Goal: Task Accomplishment & Management: Use online tool/utility

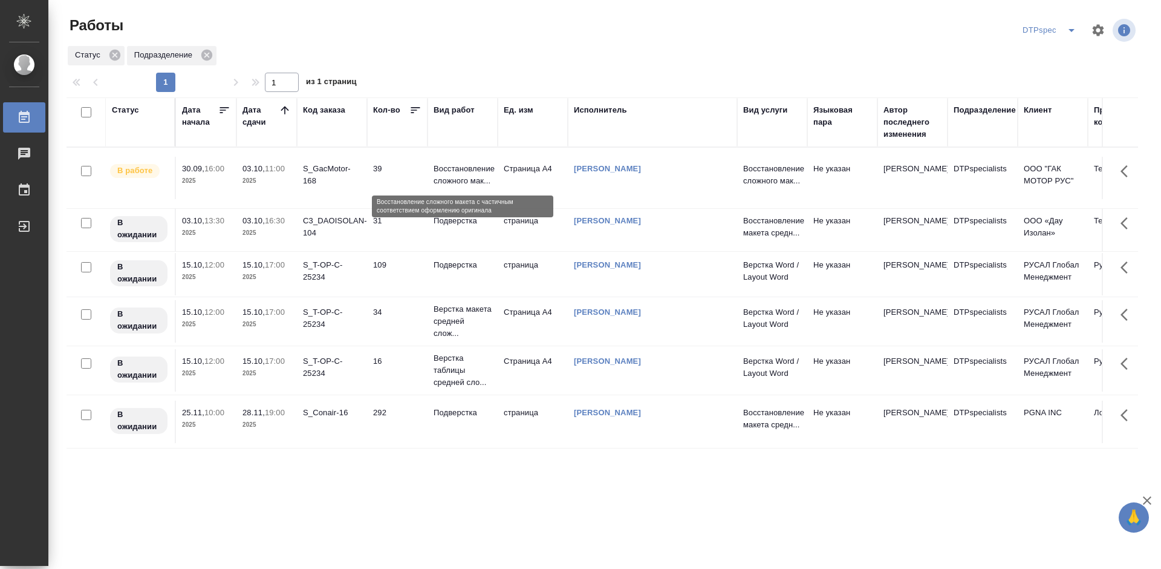
click at [460, 176] on p "Восстановление сложного мак..." at bounding box center [463, 175] width 58 height 24
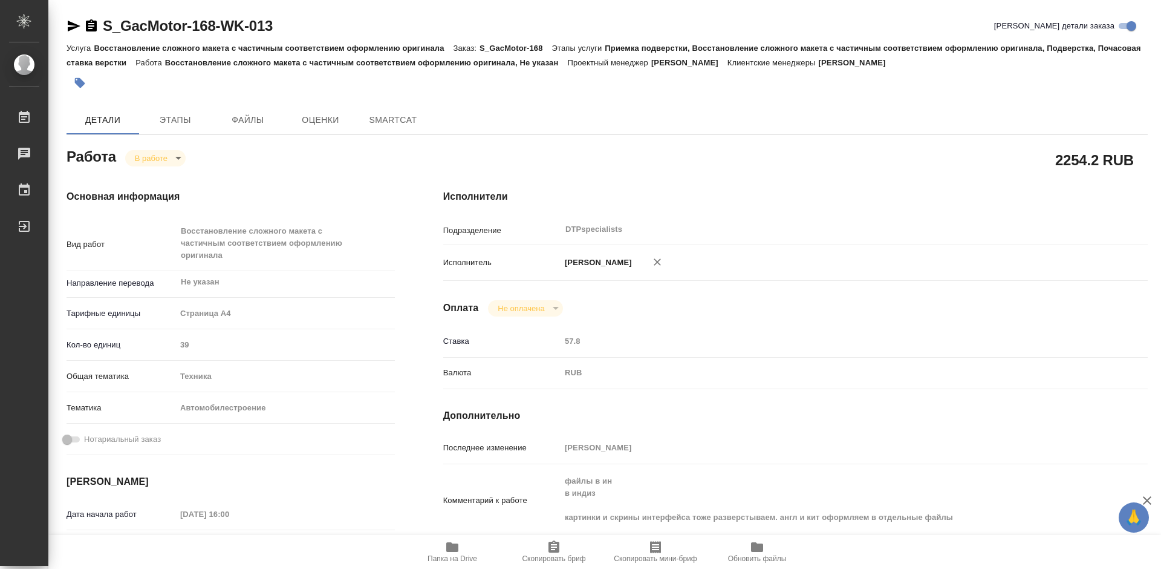
type textarea "x"
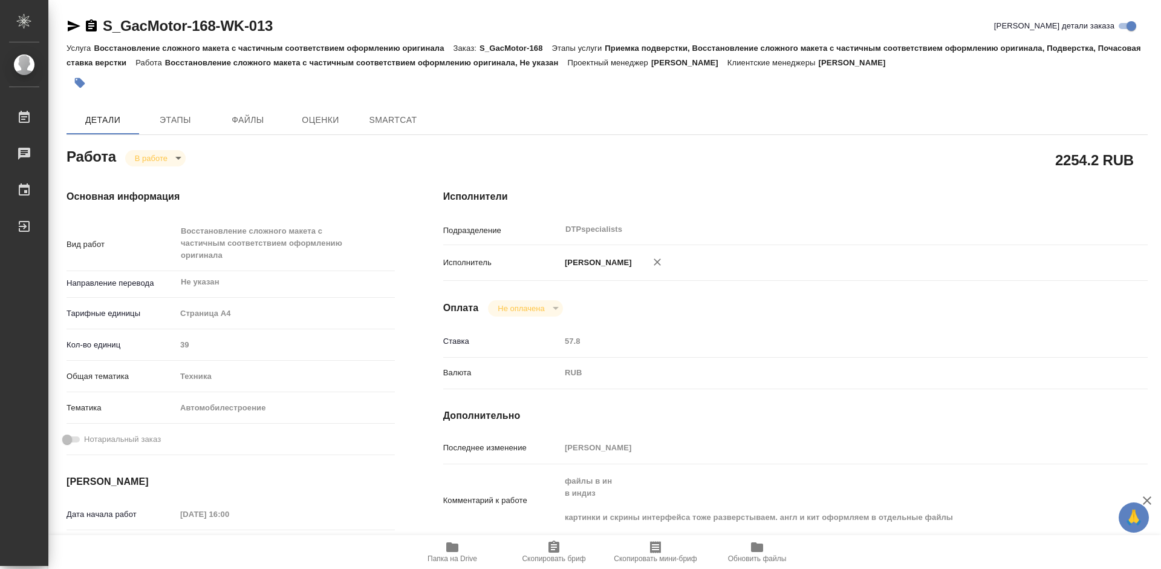
type textarea "x"
